Goal: Task Accomplishment & Management: Manage account settings

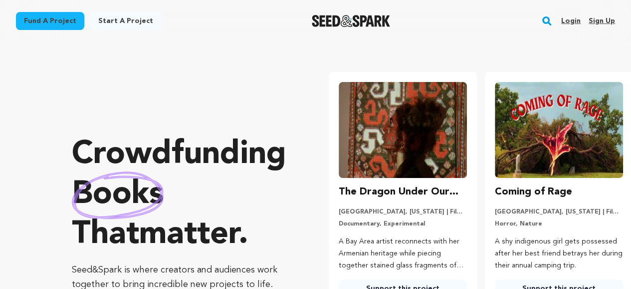
click at [605, 22] on link "Sign up" at bounding box center [602, 21] width 26 height 16
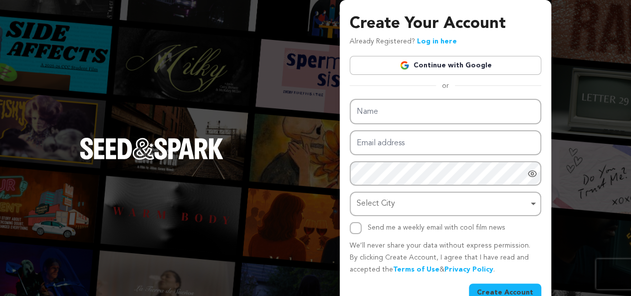
click at [426, 63] on link "Continue with Google" at bounding box center [446, 65] width 192 height 19
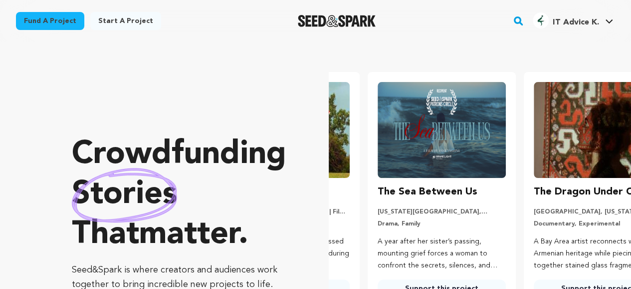
scroll to position [0, 164]
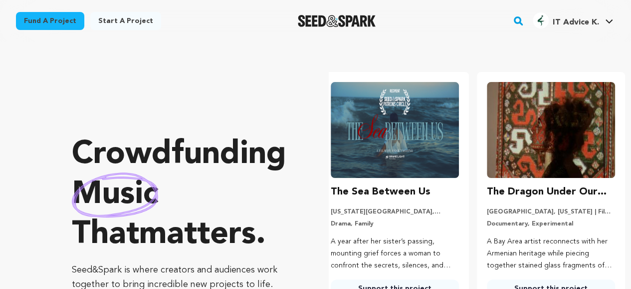
click at [567, 16] on h4 "IT Advice K." at bounding box center [576, 22] width 46 height 12
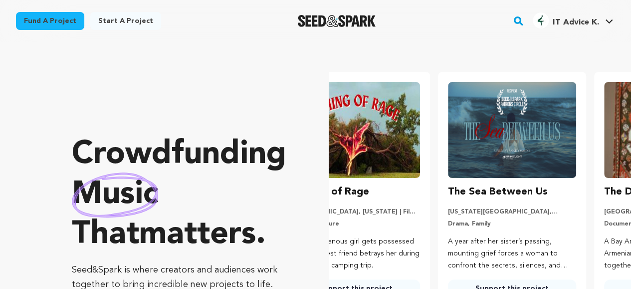
scroll to position [0, 0]
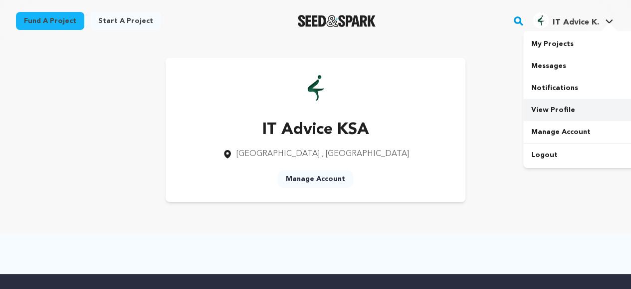
click at [551, 103] on link "View Profile" at bounding box center [580, 110] width 112 height 22
